Goal: Transaction & Acquisition: Download file/media

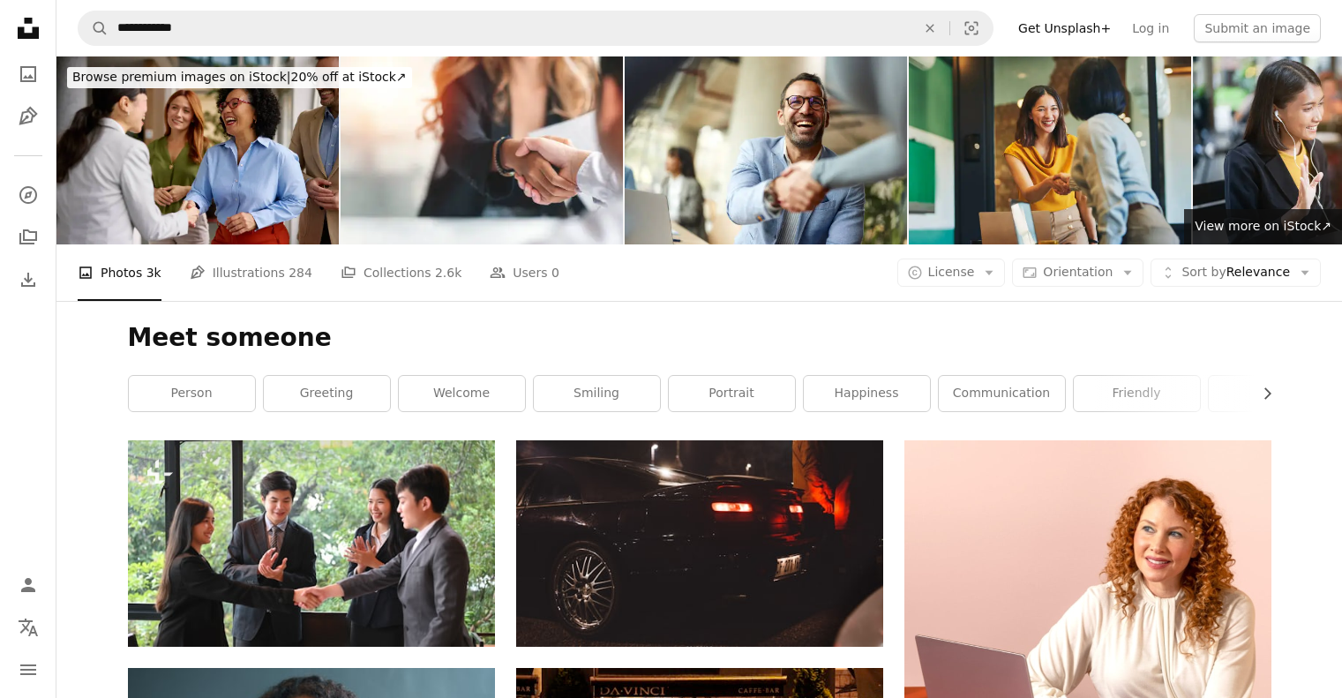
scroll to position [675, 0]
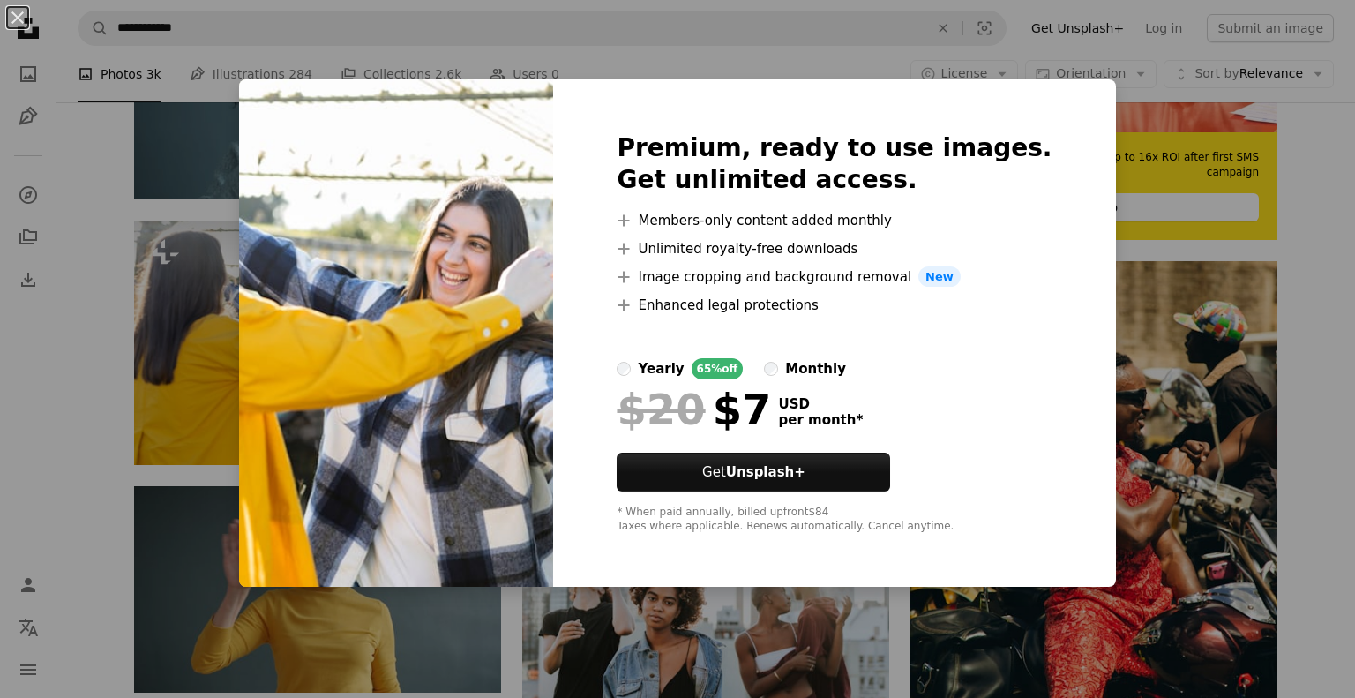
click at [86, 307] on div "An X shape Premium, ready to use images. Get unlimited access. A plus sign Memb…" at bounding box center [677, 349] width 1355 height 698
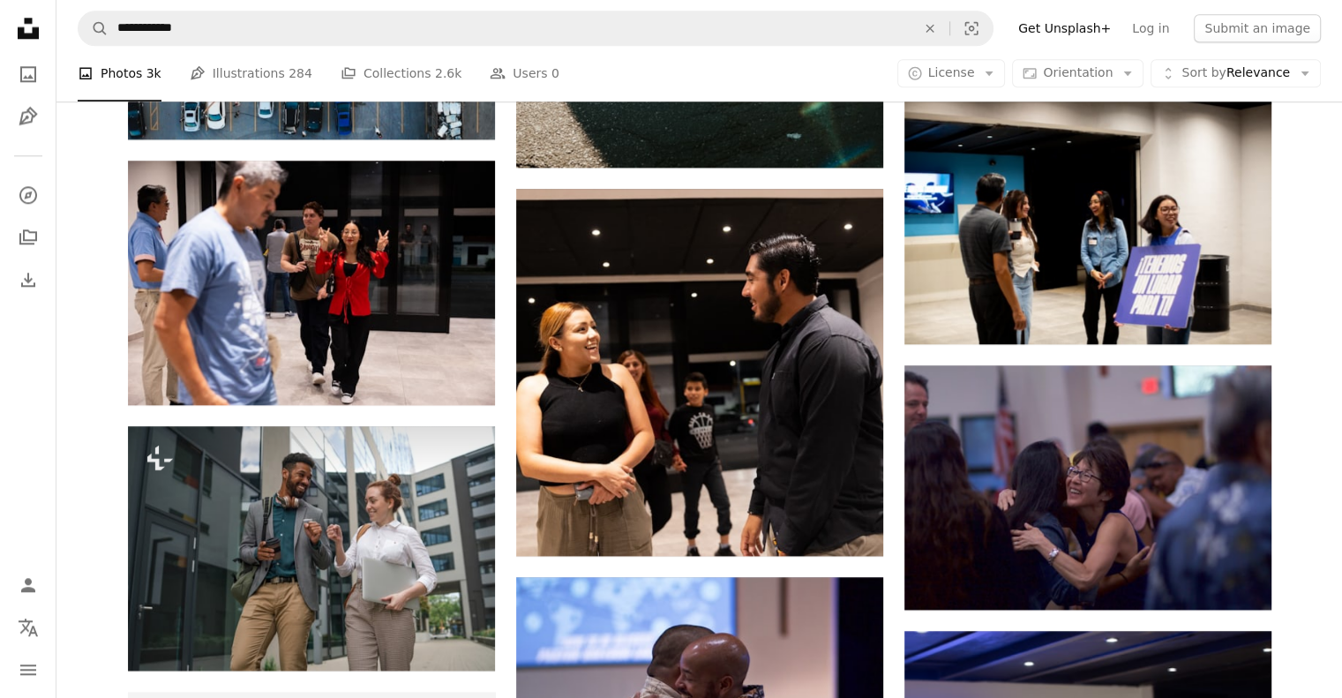
scroll to position [2113, 0]
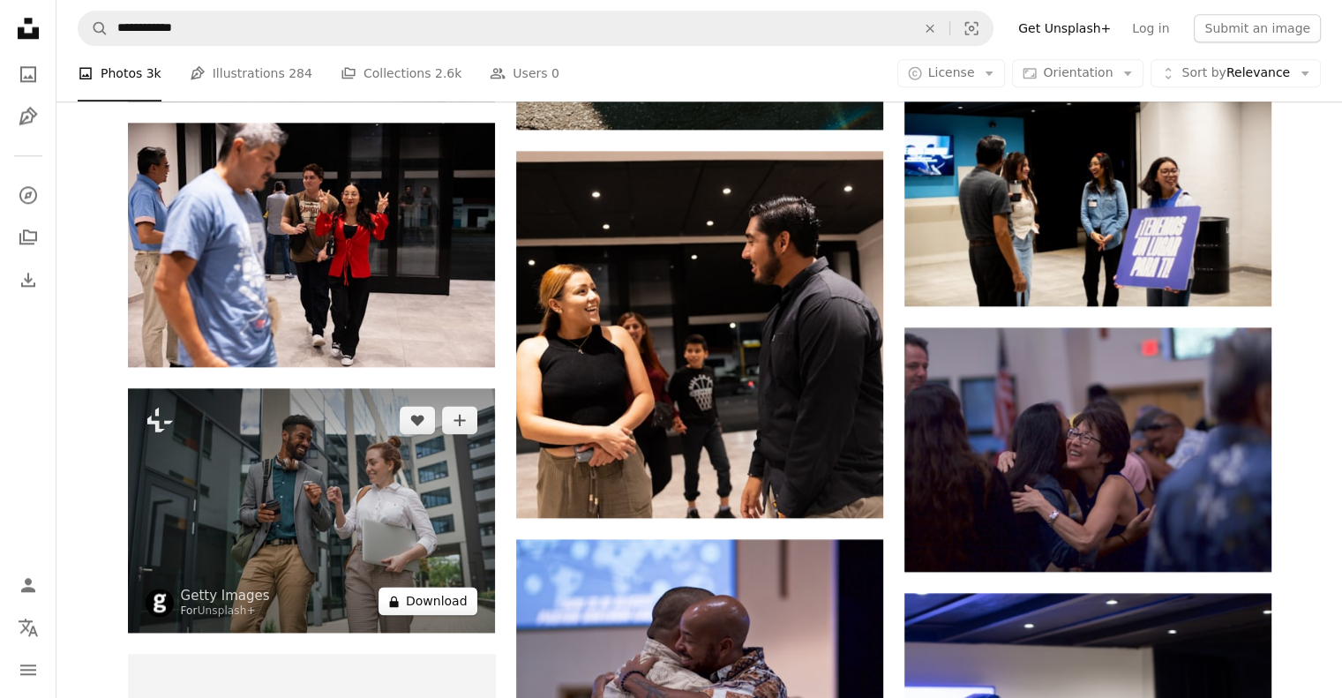
click at [423, 611] on button "A lock Download" at bounding box center [427, 601] width 99 height 28
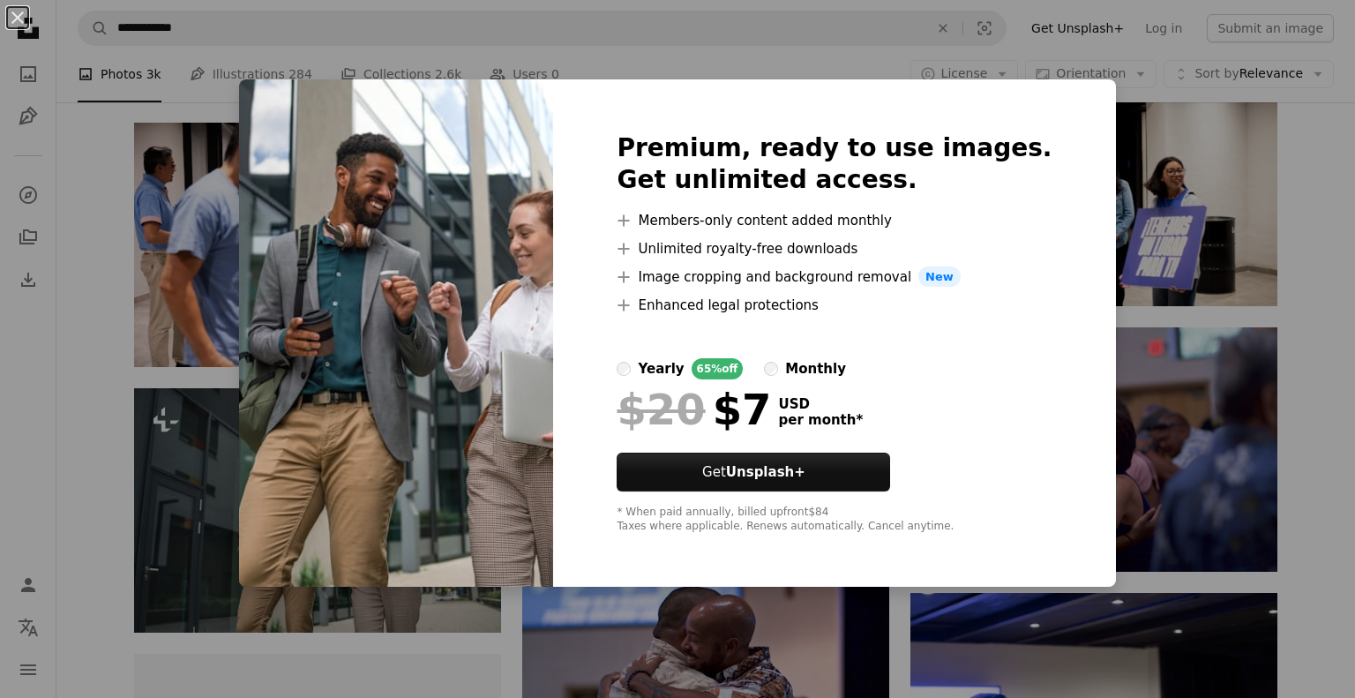
click at [1303, 363] on div "An X shape Premium, ready to use images. Get unlimited access. A plus sign Memb…" at bounding box center [677, 349] width 1355 height 698
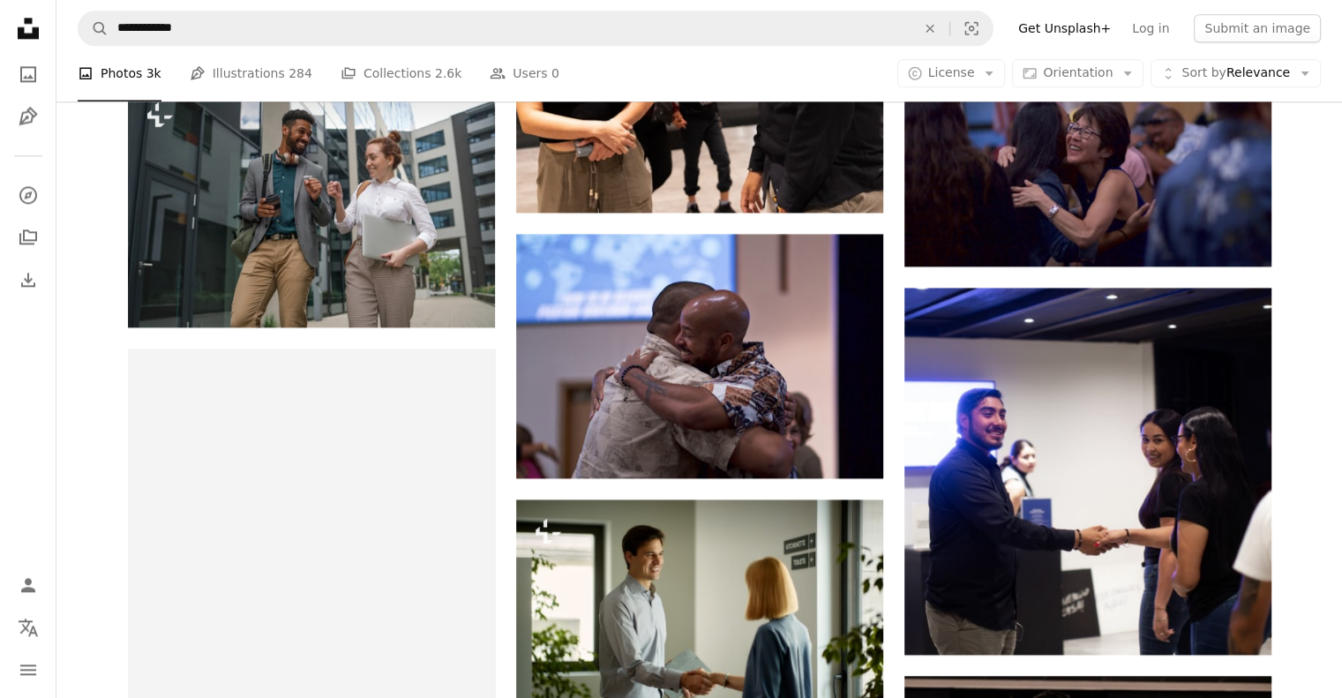
scroll to position [2443, 0]
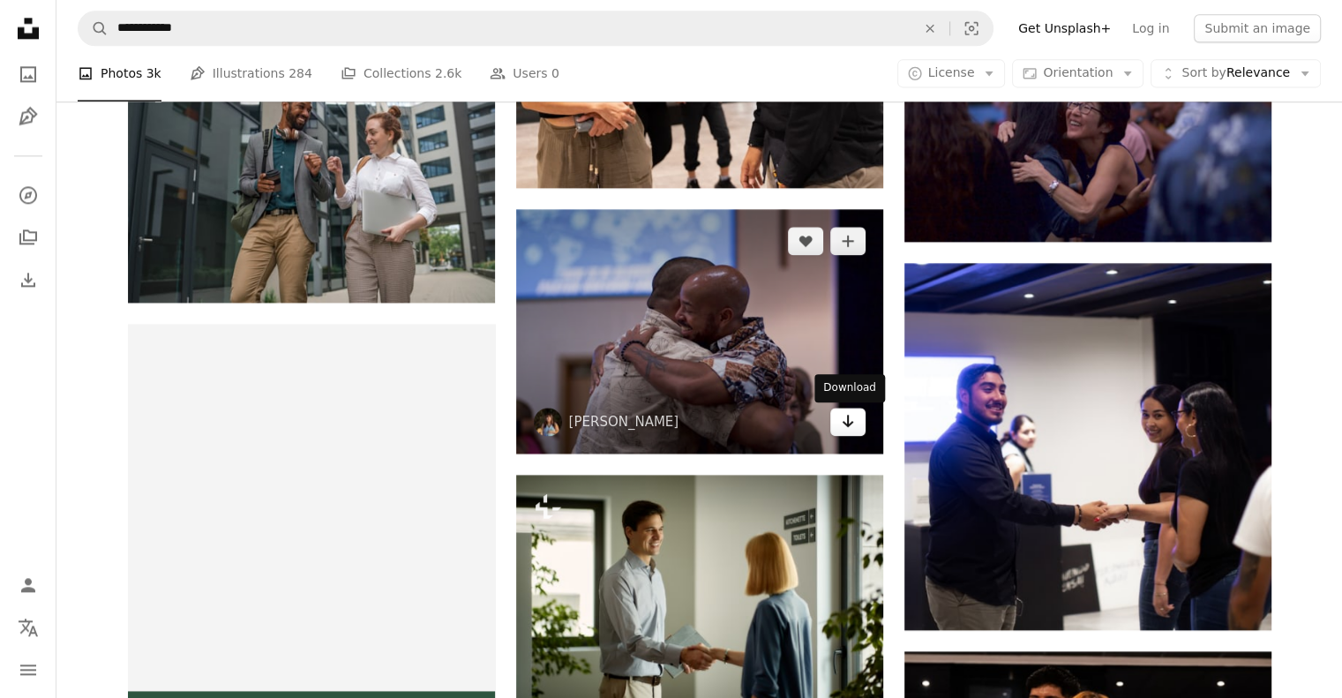
click at [850, 417] on icon "Arrow pointing down" at bounding box center [848, 420] width 14 height 21
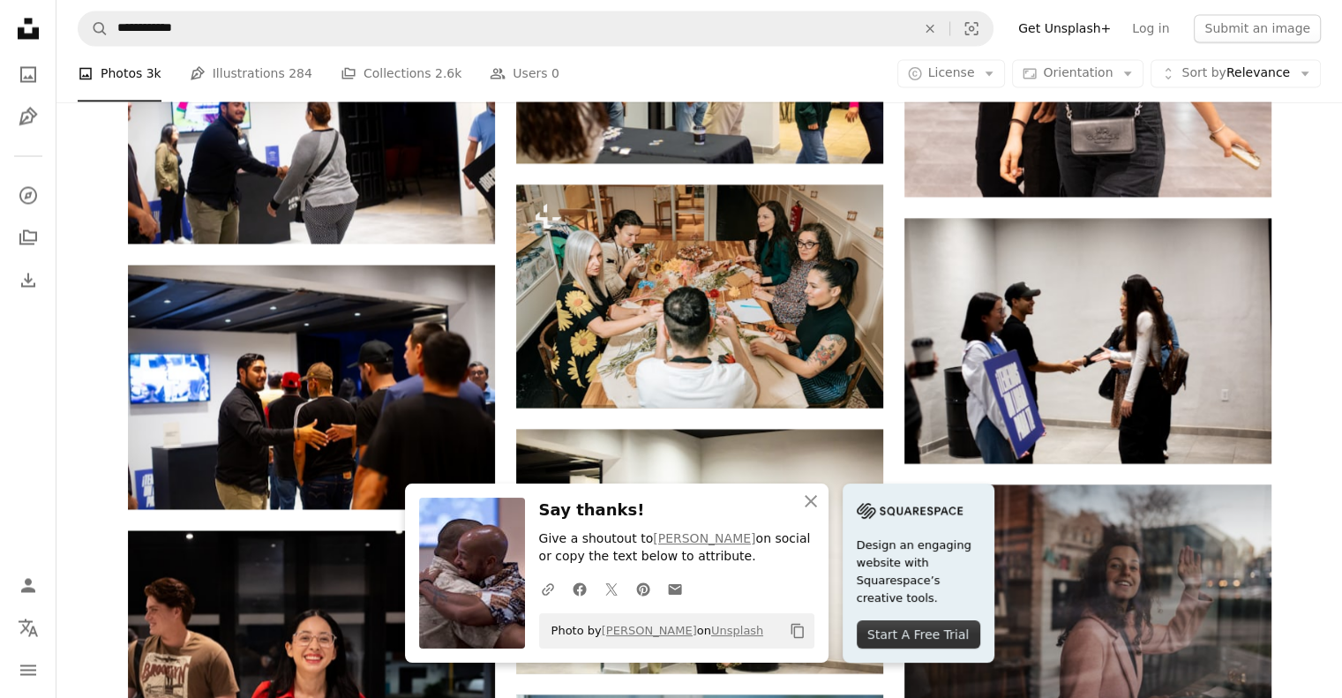
scroll to position [3340, 0]
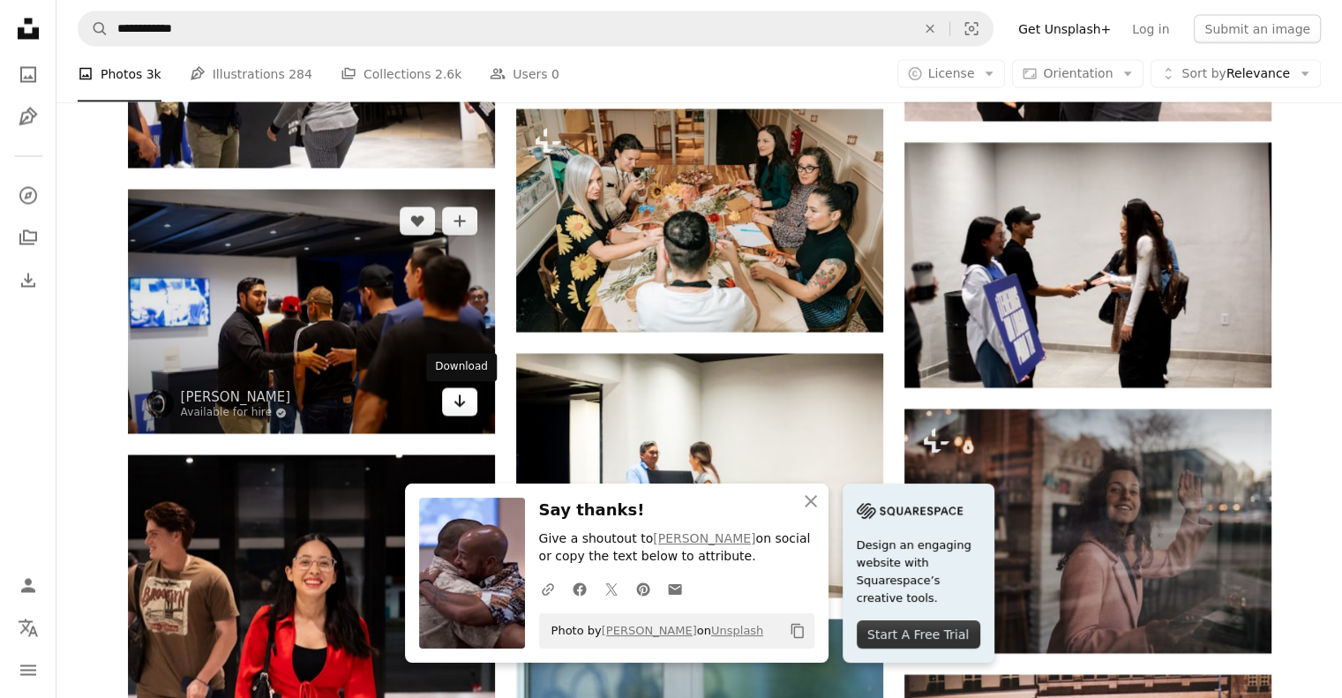
click at [460, 402] on icon "Arrow pointing down" at bounding box center [460, 400] width 14 height 21
